Goal: Task Accomplishment & Management: Use online tool/utility

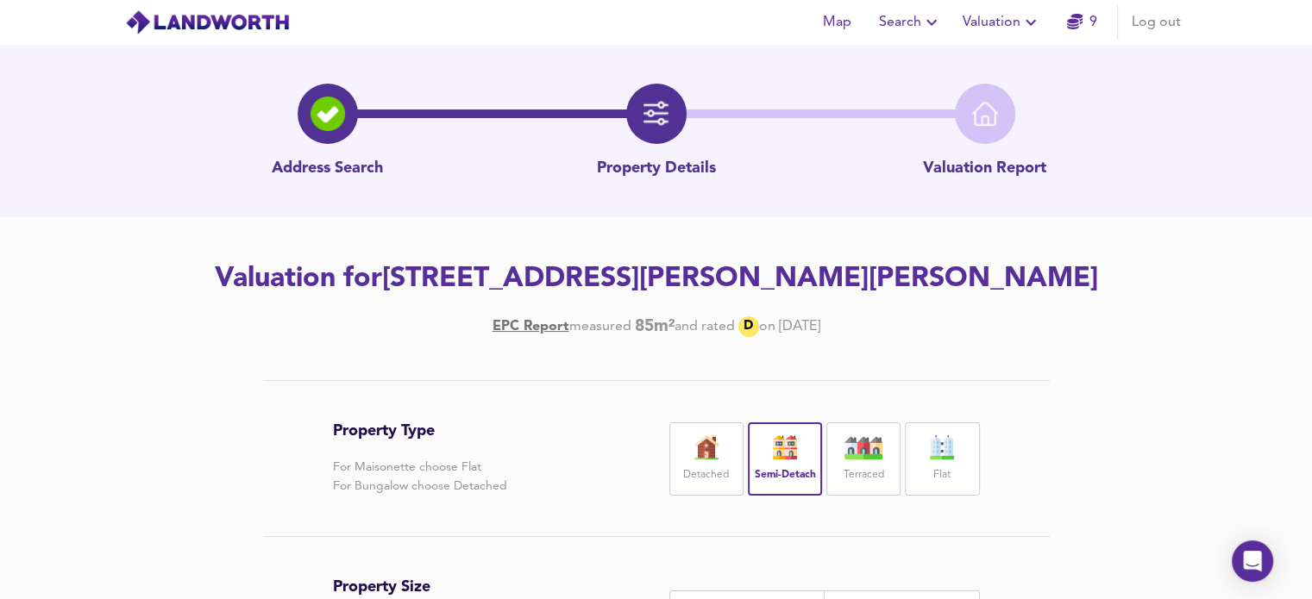
scroll to position [389, 0]
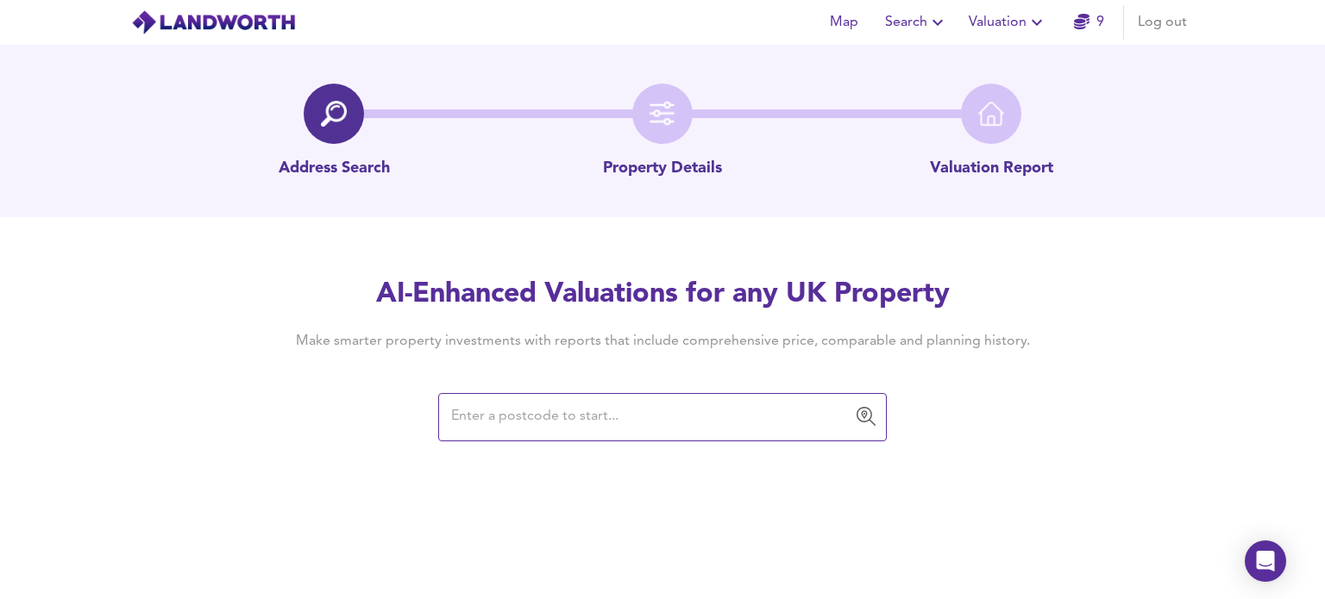
paste input "TA20 1EP"
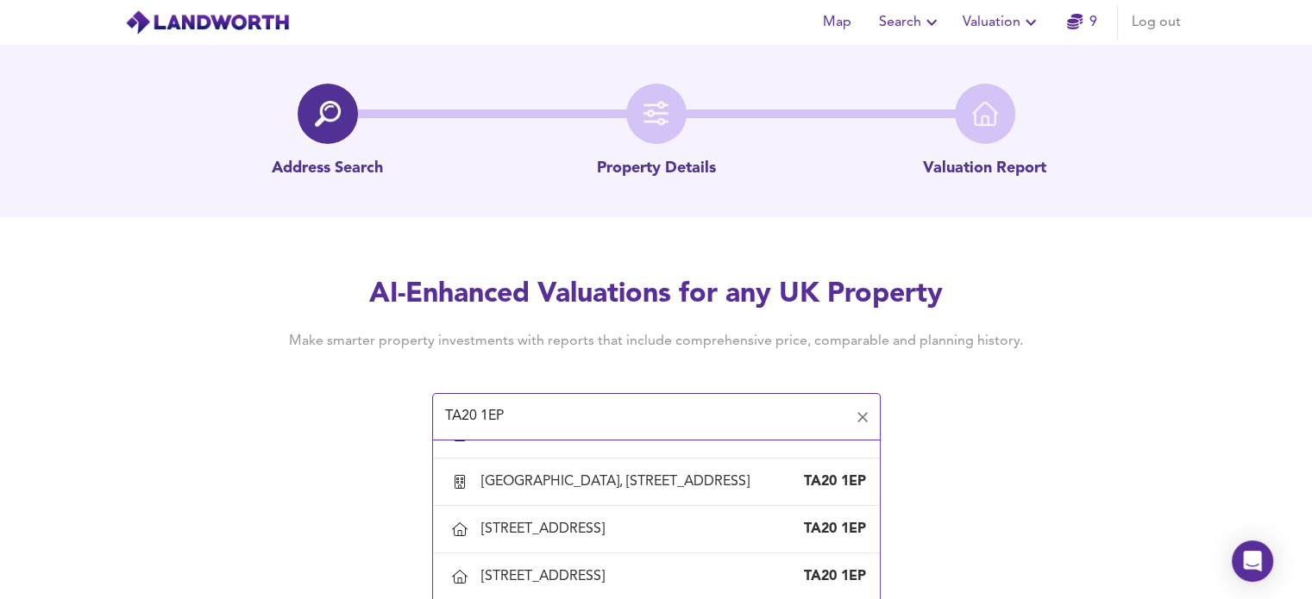
scroll to position [364, 0]
click at [611, 442] on div "[STREET_ADDRESS]" at bounding box center [546, 432] width 130 height 19
type input "[STREET_ADDRESS]"
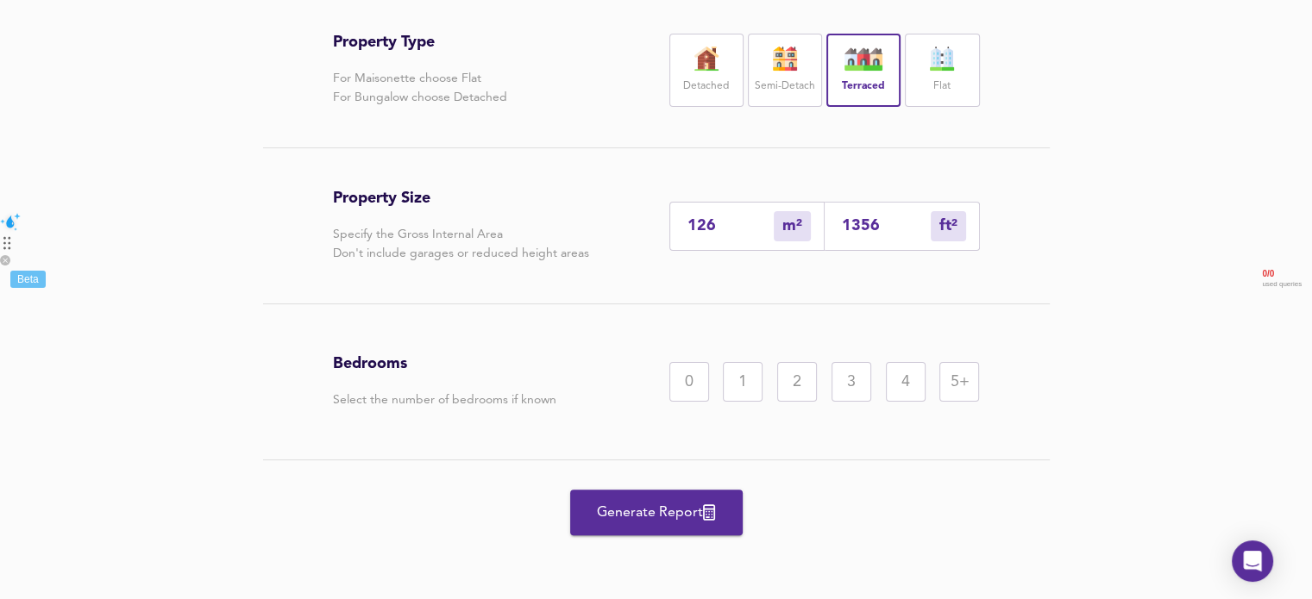
scroll to position [388, 0]
click at [845, 379] on div "3" at bounding box center [851, 383] width 40 height 40
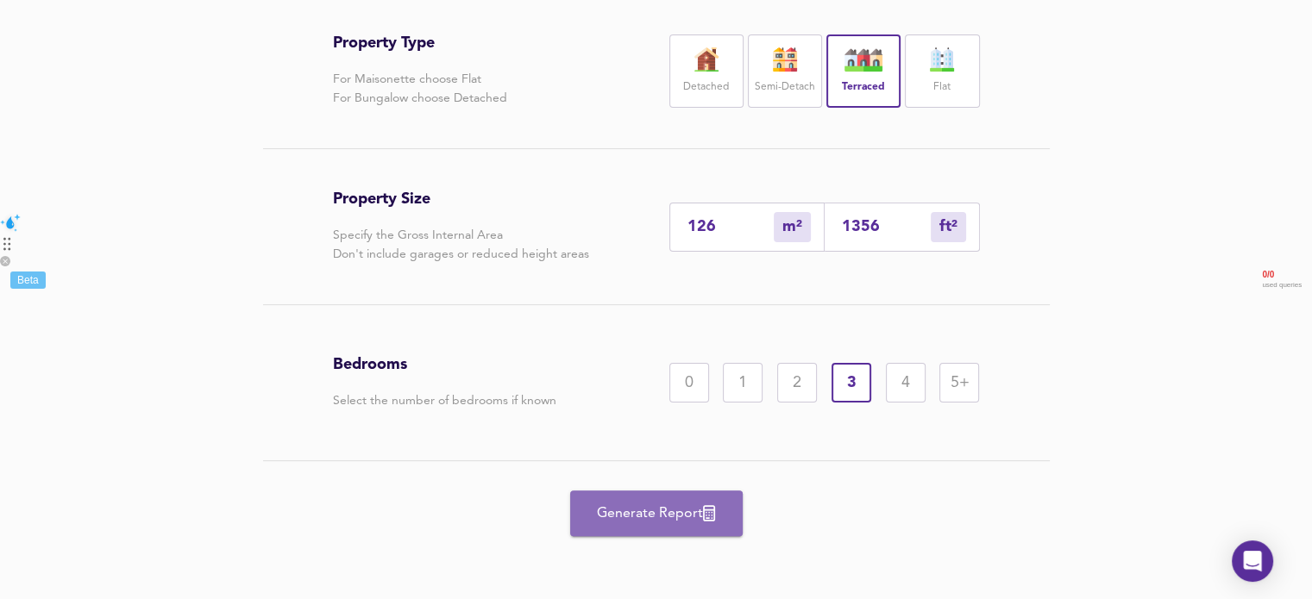
click at [659, 519] on span "Generate Report" at bounding box center [656, 514] width 138 height 24
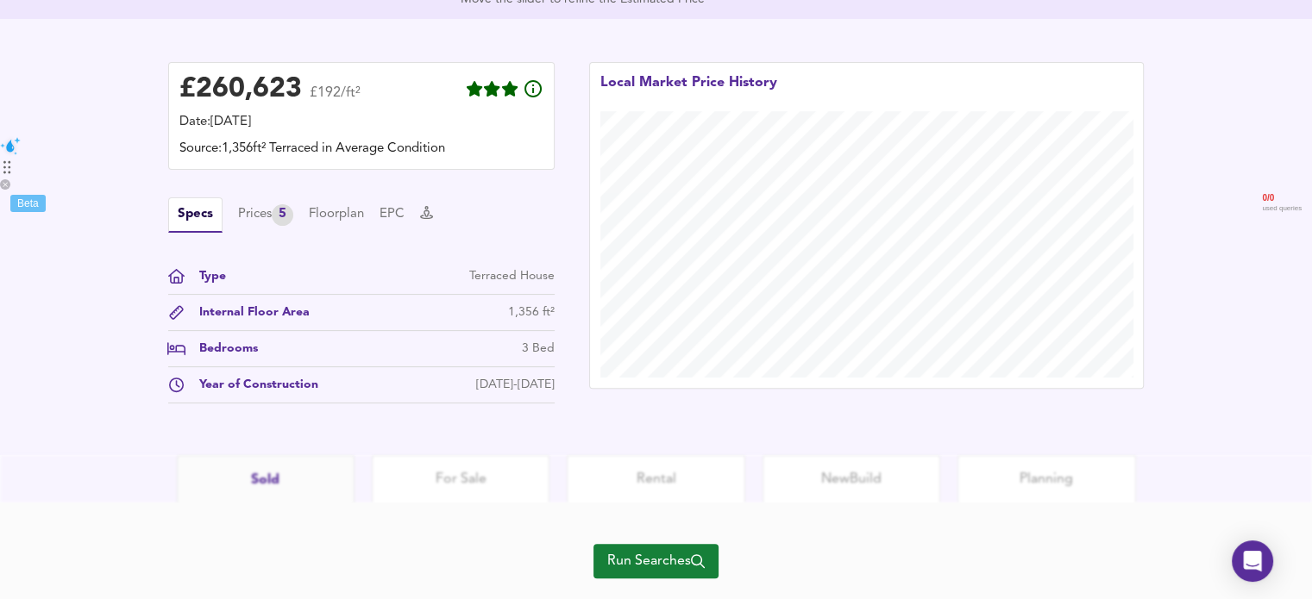
scroll to position [505, 0]
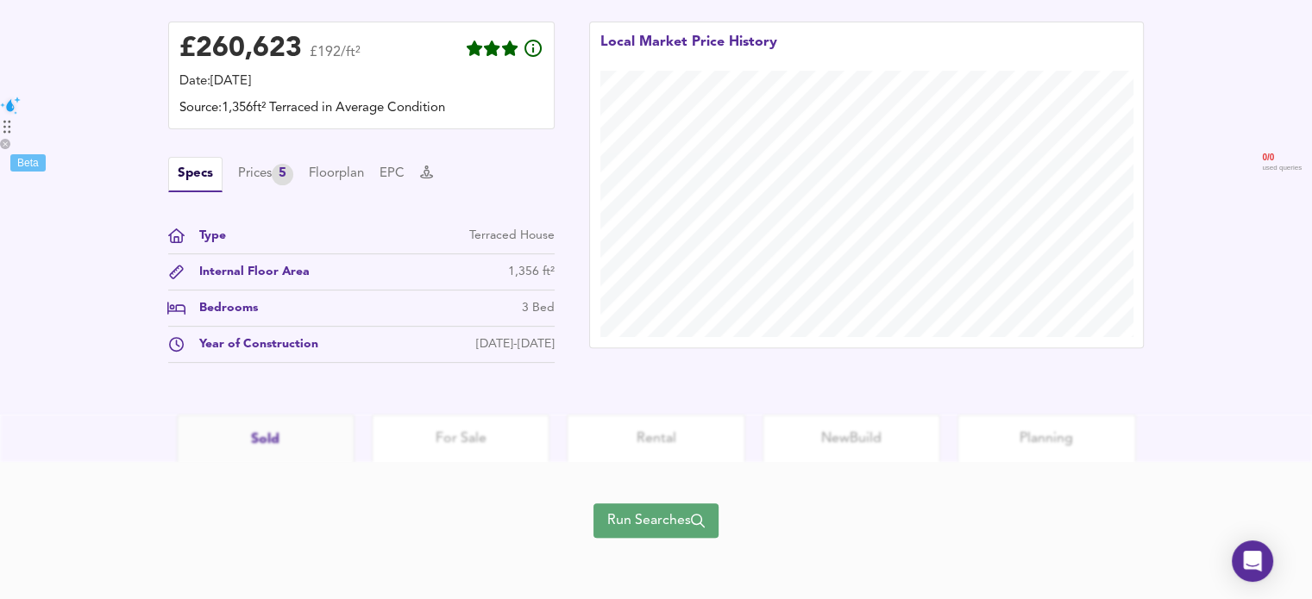
click at [658, 527] on span "Run Searches" at bounding box center [655, 521] width 97 height 24
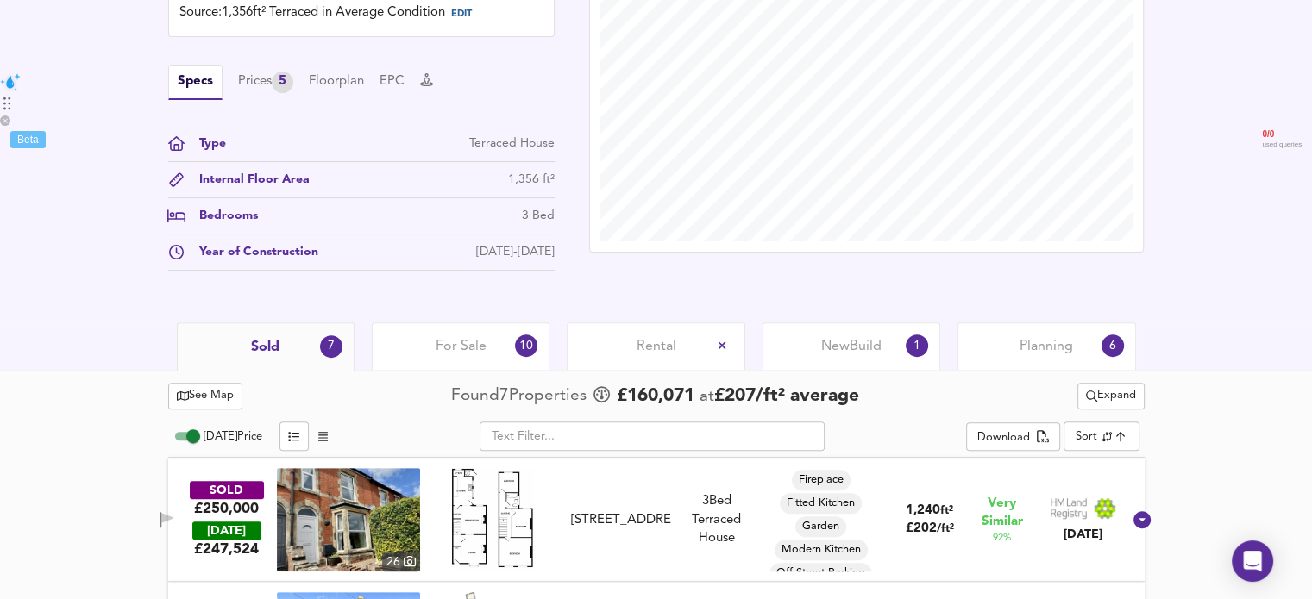
scroll to position [528, 0]
click at [668, 348] on span "Rental" at bounding box center [656, 347] width 40 height 19
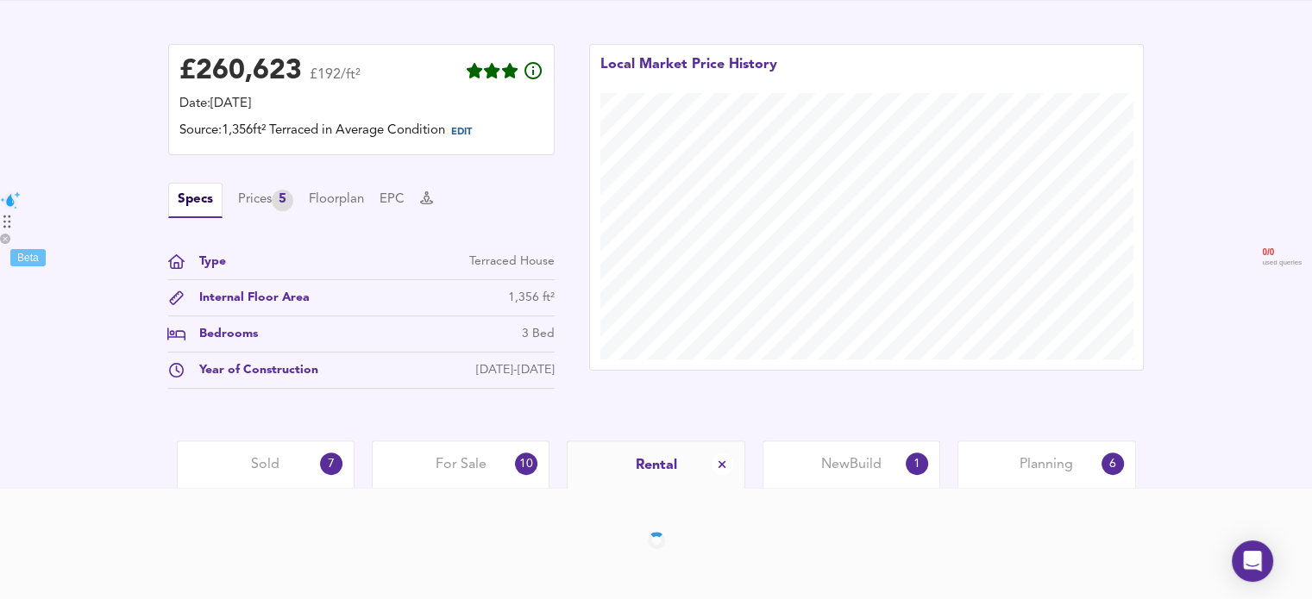
scroll to position [471, 0]
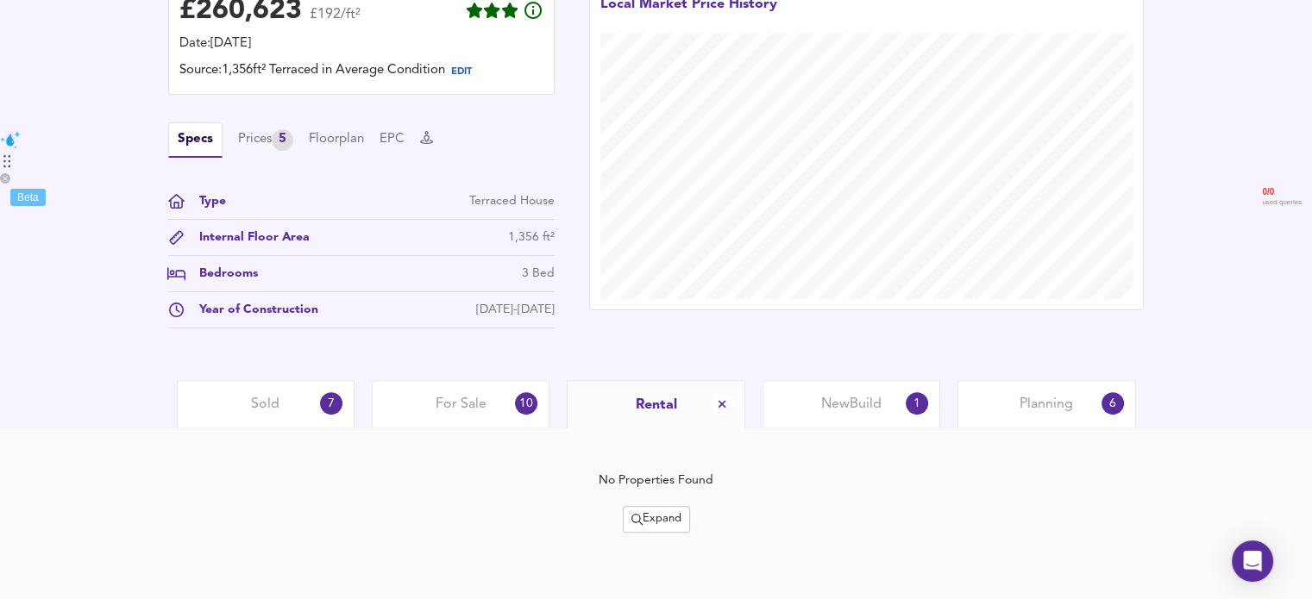
click at [438, 403] on span "For Sale" at bounding box center [461, 404] width 51 height 19
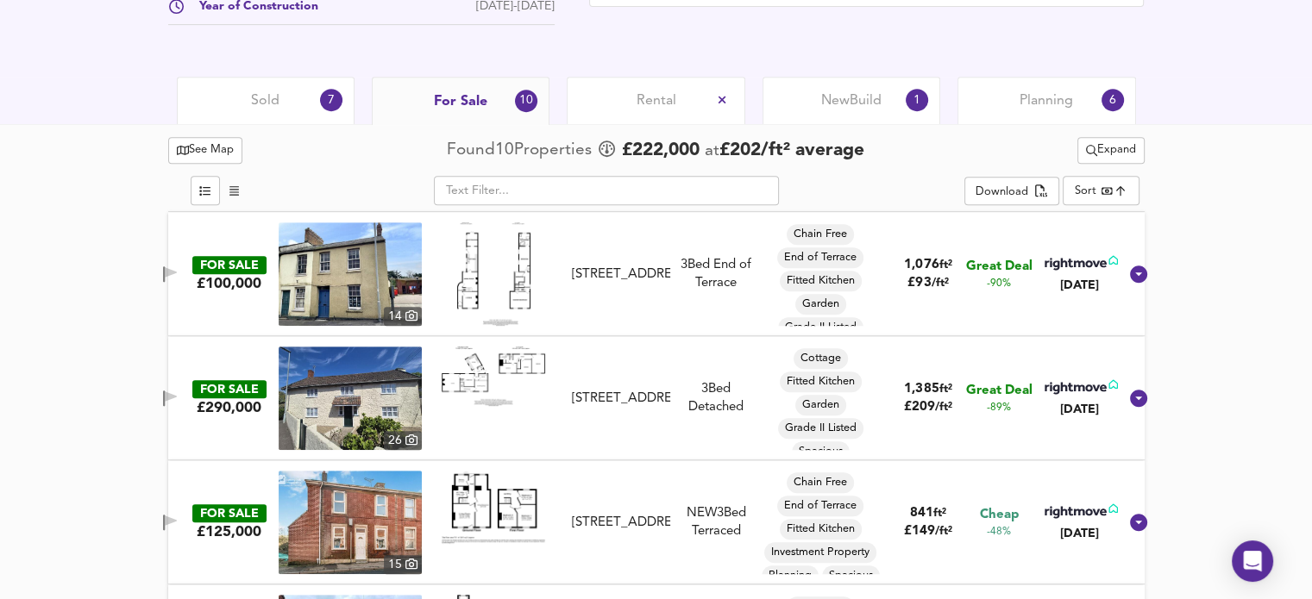
scroll to position [779, 0]
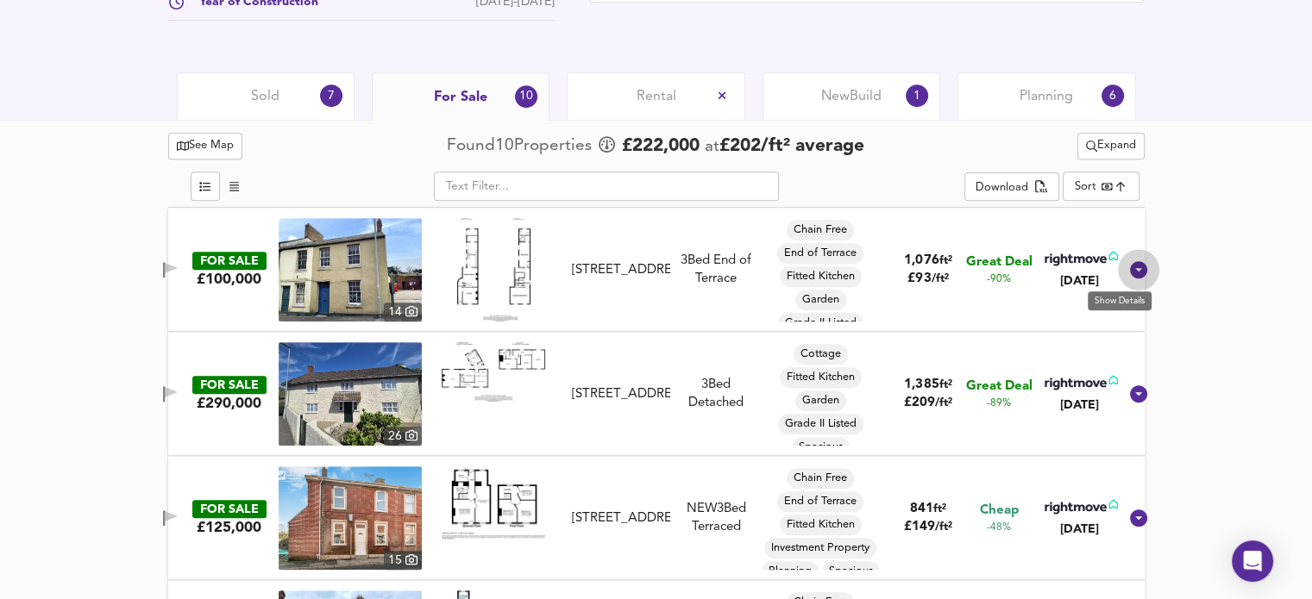
click at [1130, 263] on icon at bounding box center [1138, 269] width 17 height 17
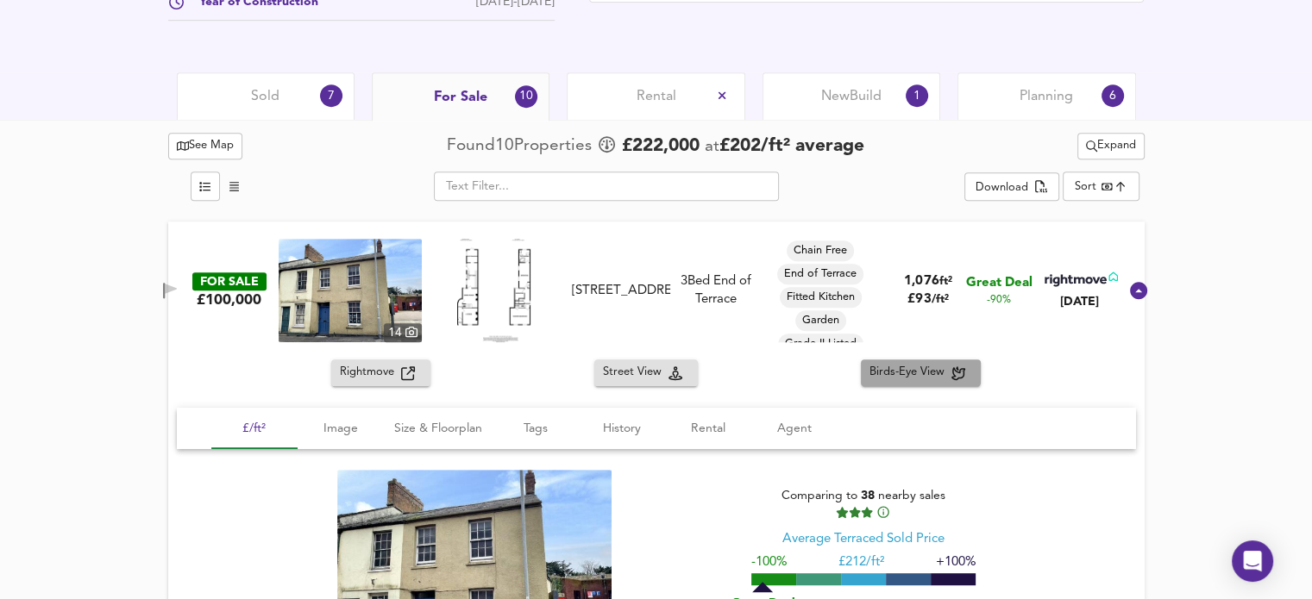
click at [912, 370] on span "Birds-Eye View" at bounding box center [910, 373] width 82 height 20
click at [1130, 292] on icon at bounding box center [1138, 290] width 17 height 17
